Goal: Task Accomplishment & Management: Manage account settings

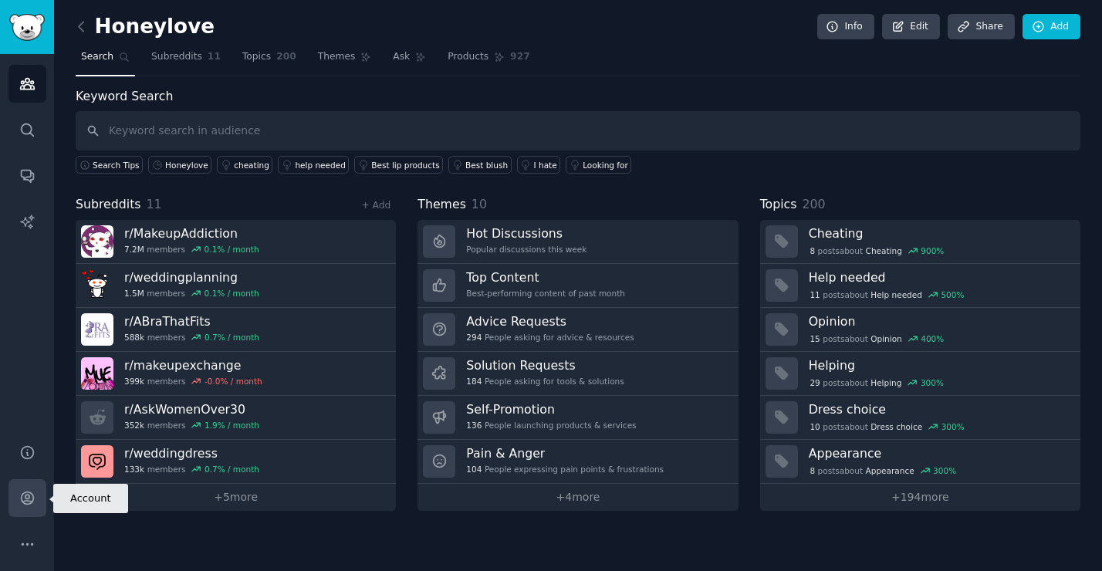
click at [28, 494] on icon "Sidebar" at bounding box center [27, 498] width 16 height 16
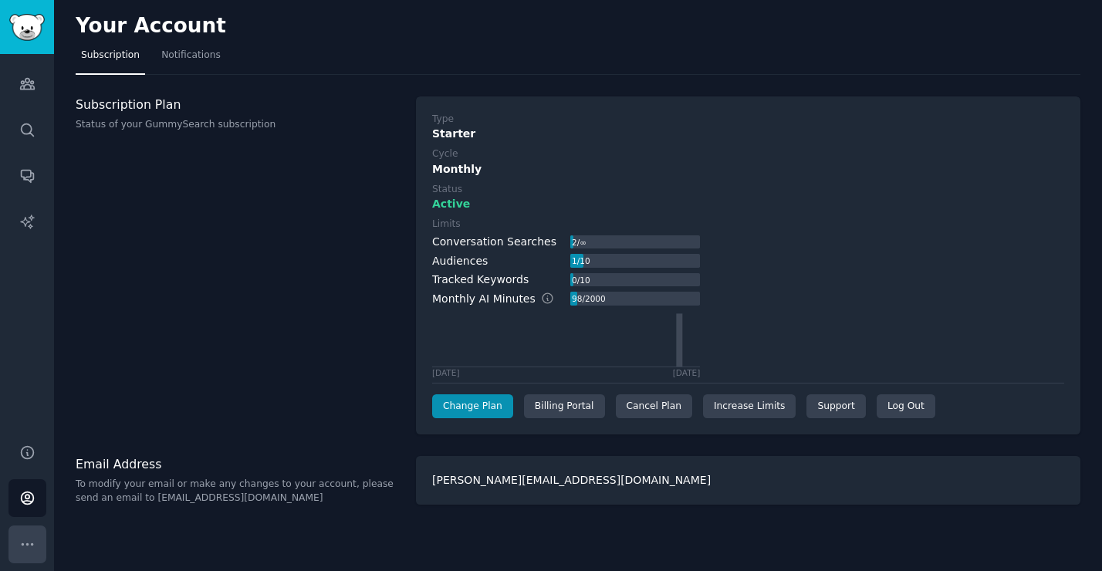
click at [23, 542] on icon "Sidebar" at bounding box center [27, 544] width 16 height 16
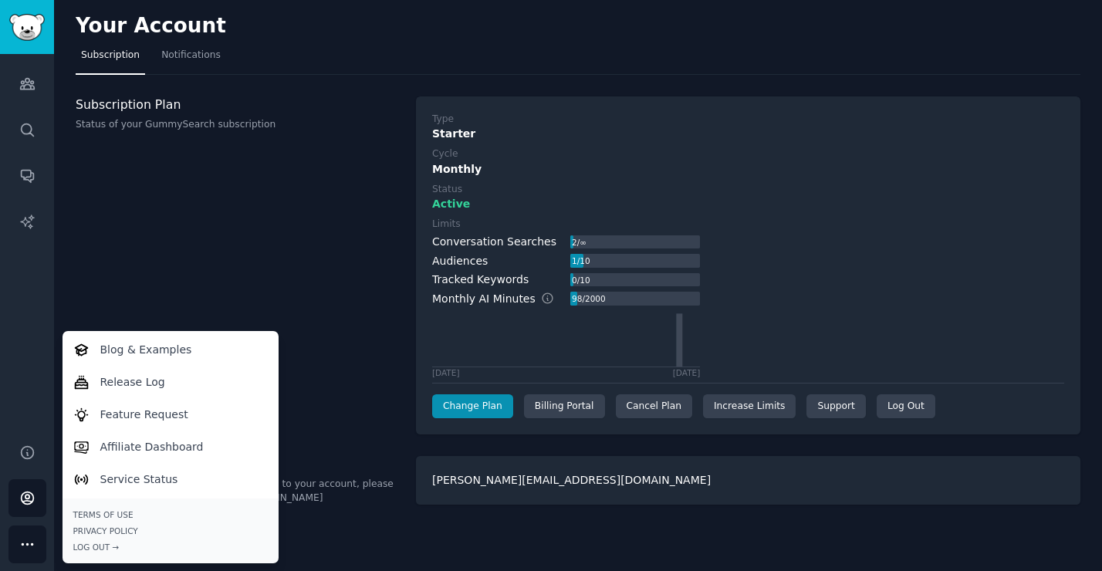
click at [336, 244] on div "Subscription Plan Status of your GummySearch subscription" at bounding box center [238, 265] width 324 height 339
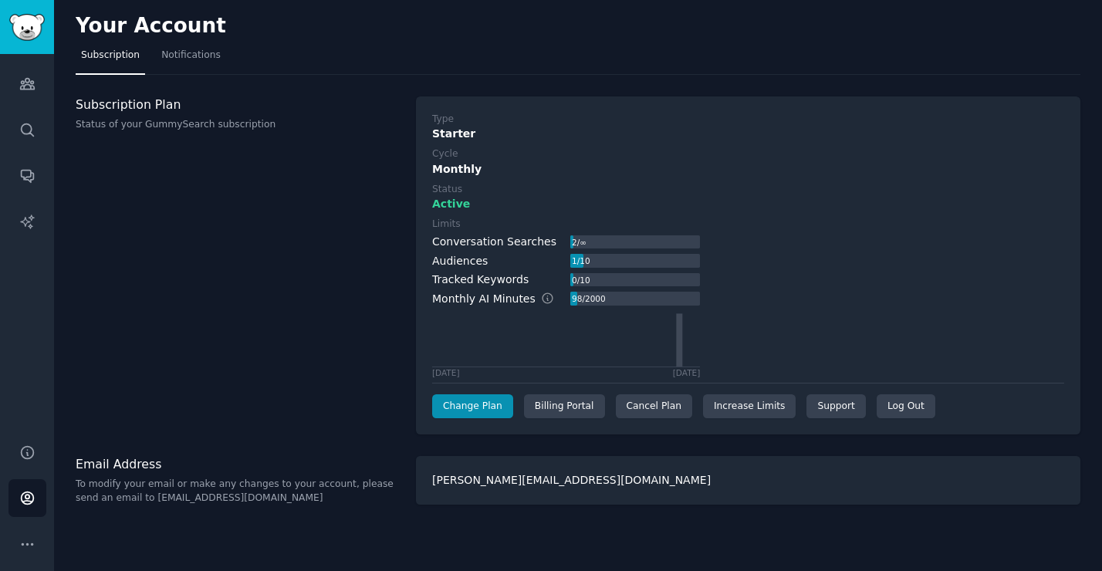
click at [509, 482] on div "[PERSON_NAME][EMAIL_ADDRESS][DOMAIN_NAME]" at bounding box center [748, 480] width 664 height 49
click at [536, 476] on div "[PERSON_NAME][EMAIL_ADDRESS][DOMAIN_NAME]" at bounding box center [748, 480] width 664 height 49
click at [297, 489] on p "To modify your email or make any changes to your account, please send an email …" at bounding box center [238, 490] width 324 height 27
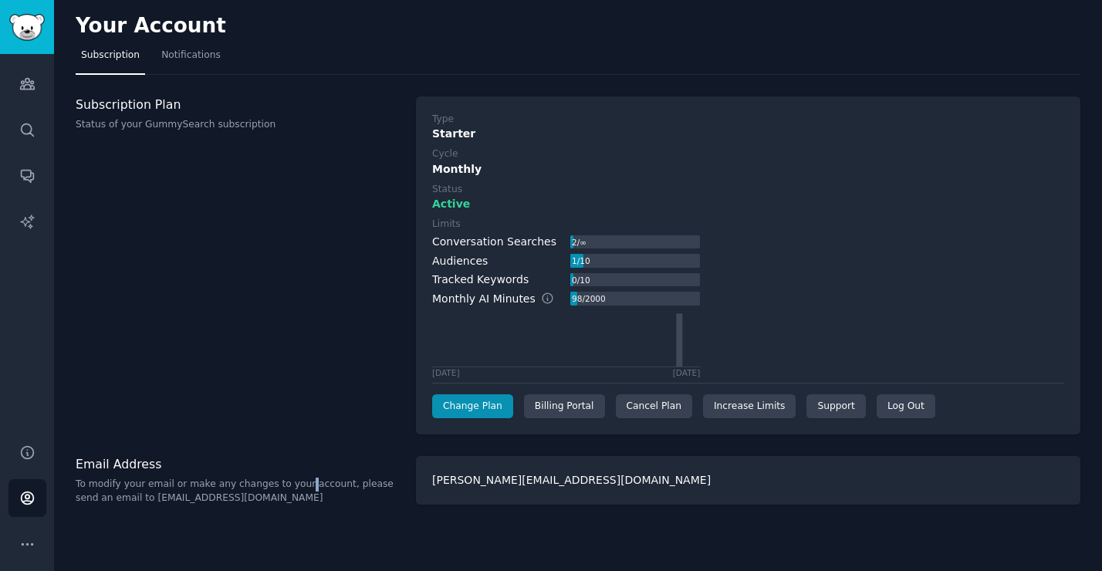
click at [297, 489] on p "To modify your email or make any changes to your account, please send an email …" at bounding box center [238, 490] width 324 height 27
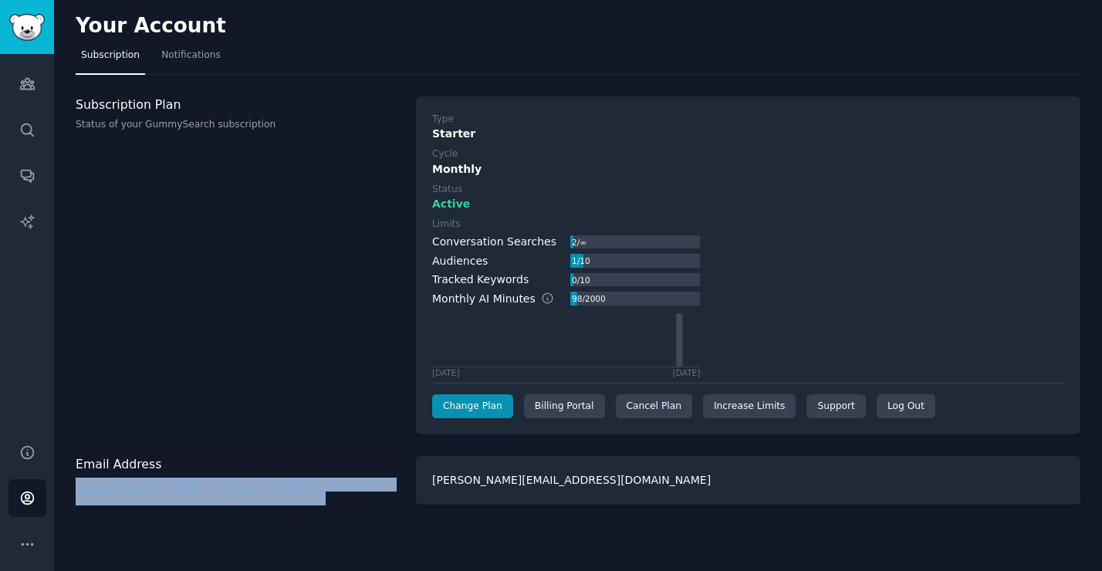
click at [297, 489] on p "To modify your email or make any changes to your account, please send an email …" at bounding box center [238, 490] width 324 height 27
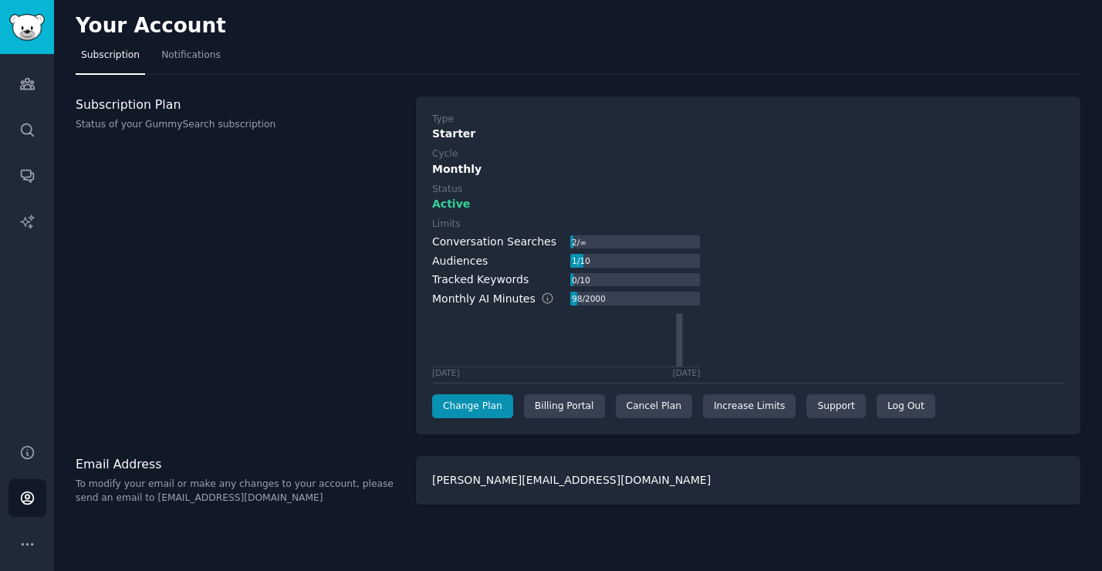
click at [310, 487] on p "To modify your email or make any changes to your account, please send an email …" at bounding box center [238, 490] width 324 height 27
click at [572, 408] on div "Billing Portal" at bounding box center [564, 406] width 81 height 25
